Goal: Task Accomplishment & Management: Use online tool/utility

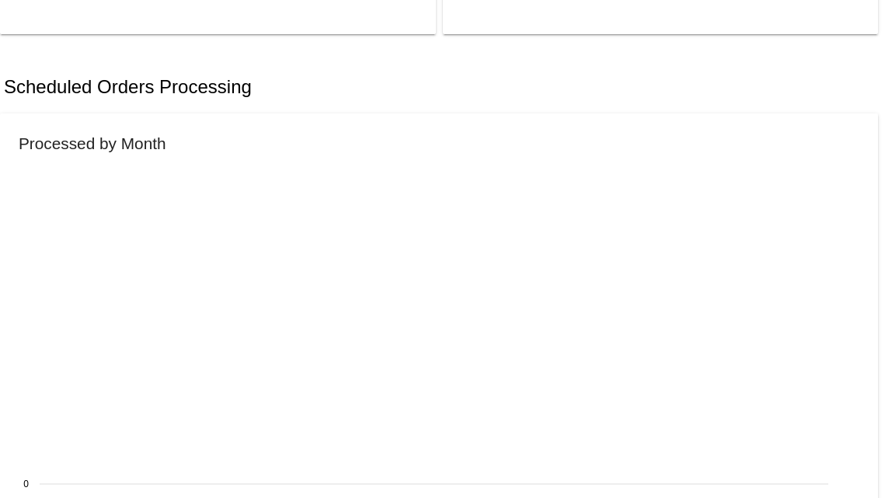
scroll to position [699, 0]
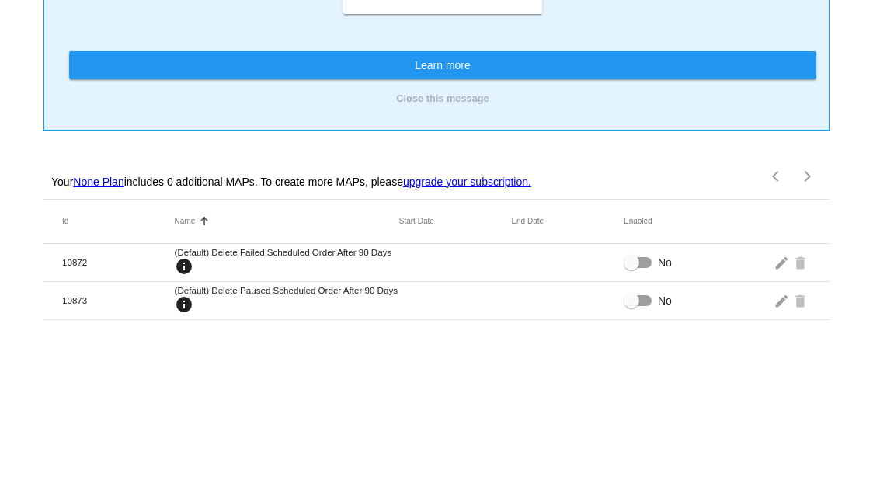
scroll to position [193, 0]
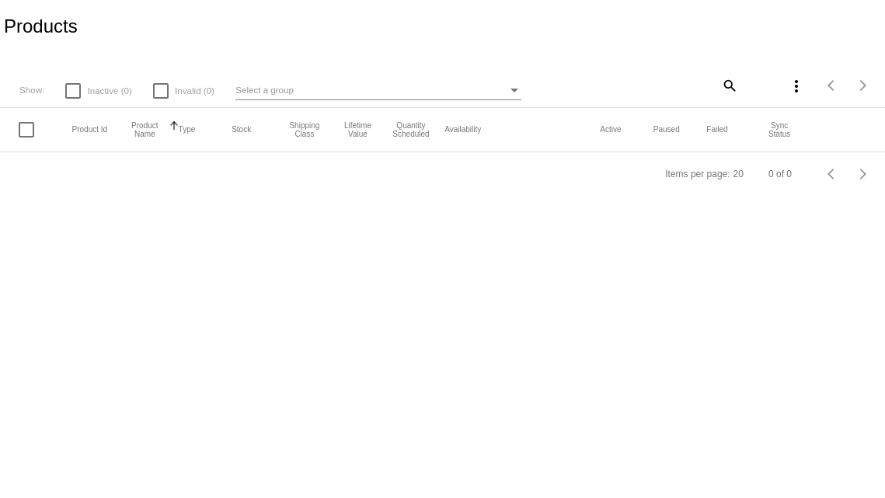
click at [798, 92] on mat-icon "more_vert" at bounding box center [796, 86] width 19 height 19
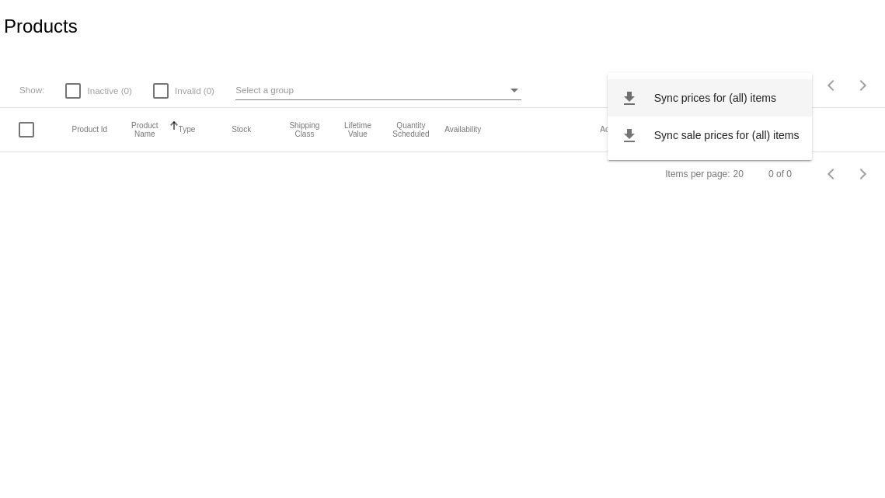
click at [786, 103] on button "file_download Sync prices for (all) items" at bounding box center [710, 97] width 204 height 37
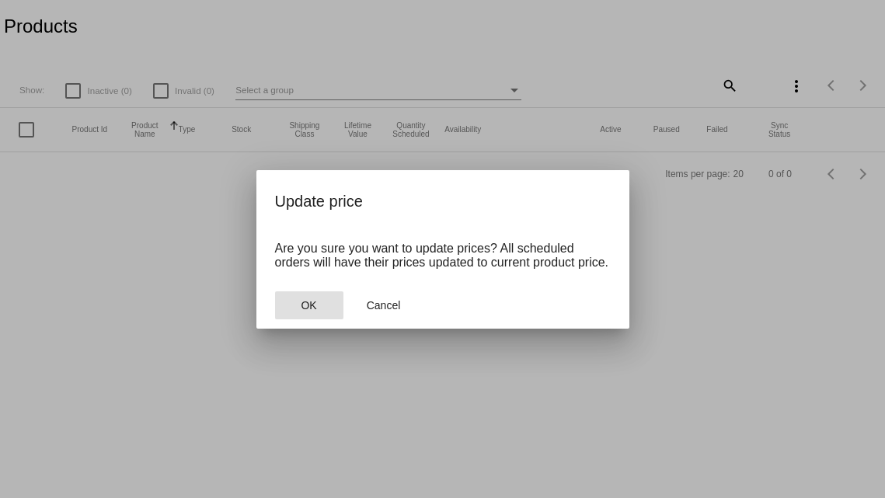
click at [336, 319] on button "OK" at bounding box center [309, 305] width 68 height 28
